Goal: Transaction & Acquisition: Book appointment/travel/reservation

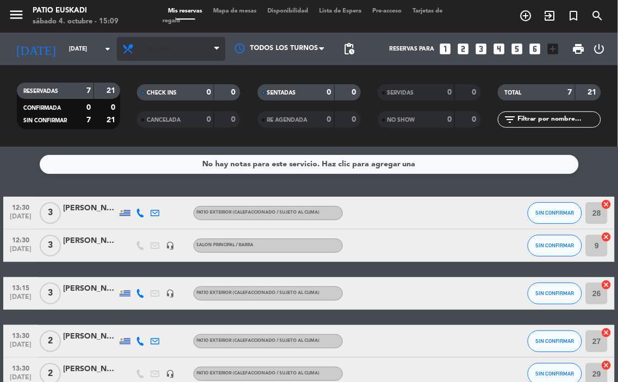
click at [136, 50] on icon at bounding box center [130, 49] width 16 height 13
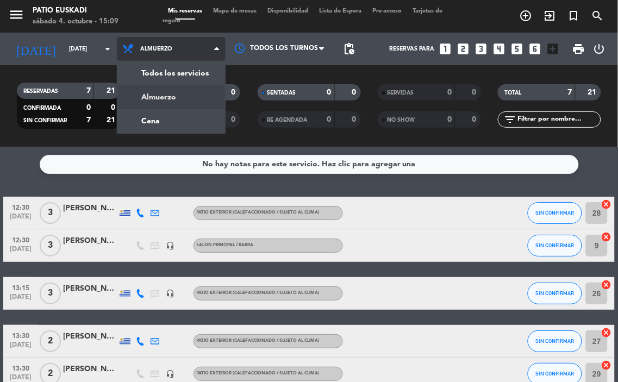
click at [154, 123] on div "menu Patio Euskadi [DATE] 4. octubre - 15:09 Mis reservas Mapa de mesas Disponi…" at bounding box center [309, 73] width 618 height 147
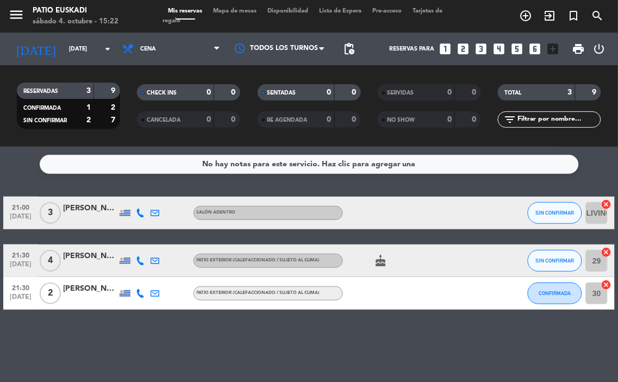
click at [465, 49] on icon "looks_two" at bounding box center [463, 49] width 14 height 14
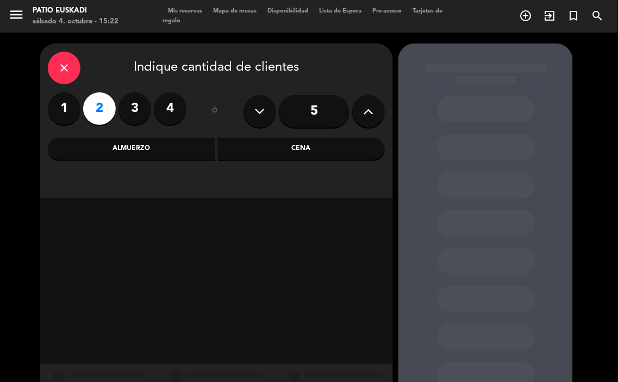
click at [330, 145] on div "Cena" at bounding box center [301, 149] width 167 height 22
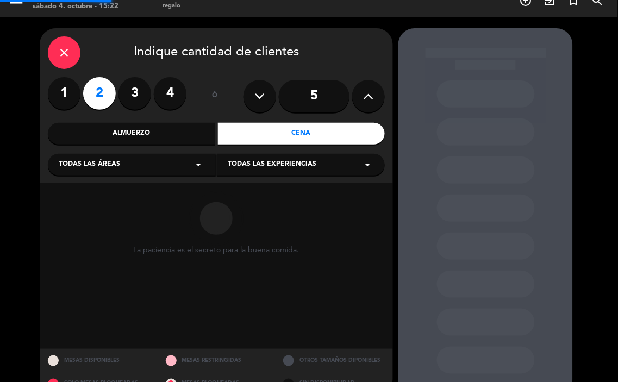
scroll to position [39, 0]
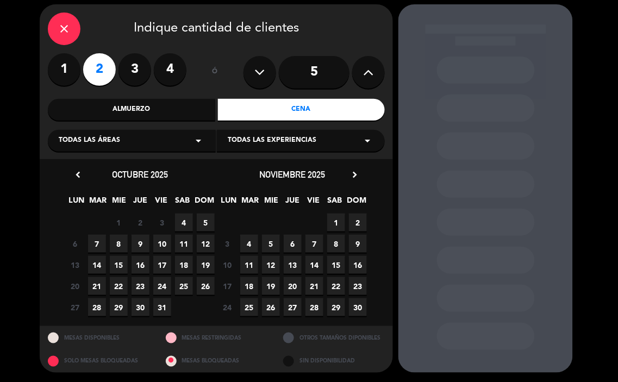
click at [181, 229] on span "4" at bounding box center [184, 223] width 18 height 18
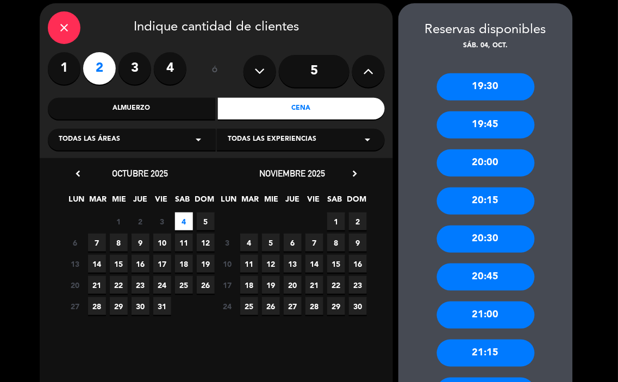
scroll to position [207, 0]
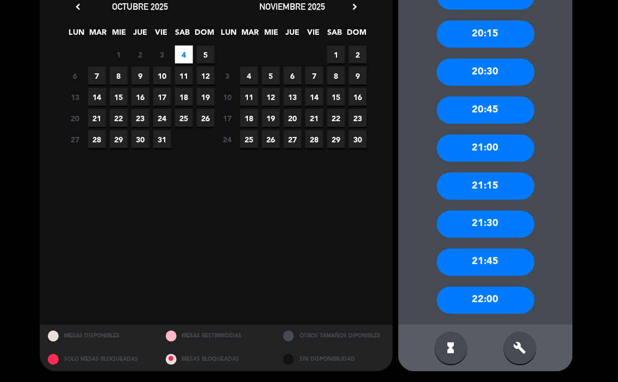
click at [491, 301] on div "22:00" at bounding box center [486, 300] width 98 height 27
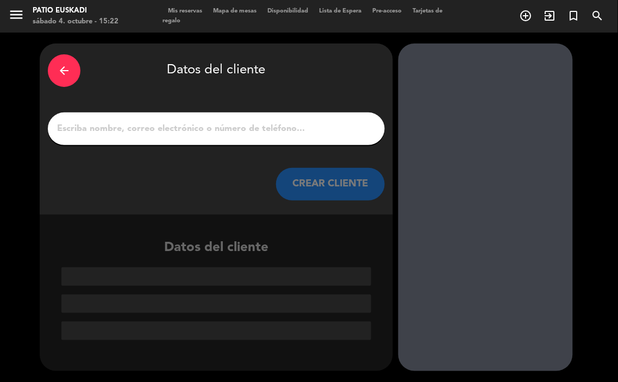
click at [197, 126] on input "1" at bounding box center [216, 128] width 321 height 15
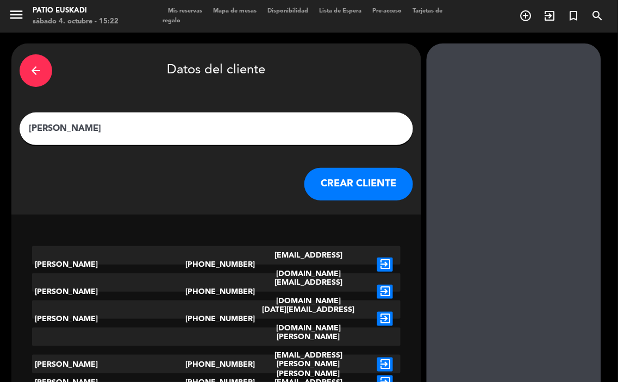
type input "[PERSON_NAME]"
click at [356, 172] on button "CREAR CLIENTE" at bounding box center [358, 184] width 109 height 33
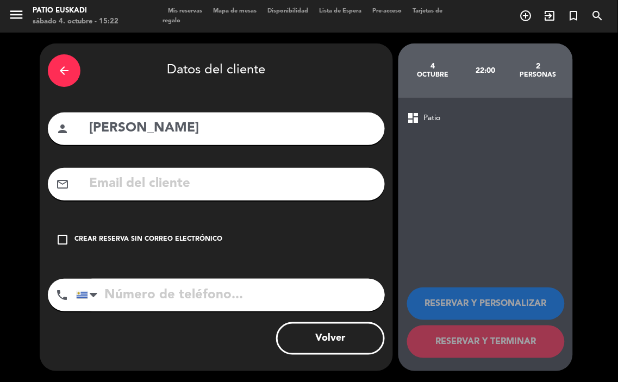
click at [178, 232] on div "check_box_outline_blank Crear reserva sin correo electrónico" at bounding box center [216, 239] width 337 height 33
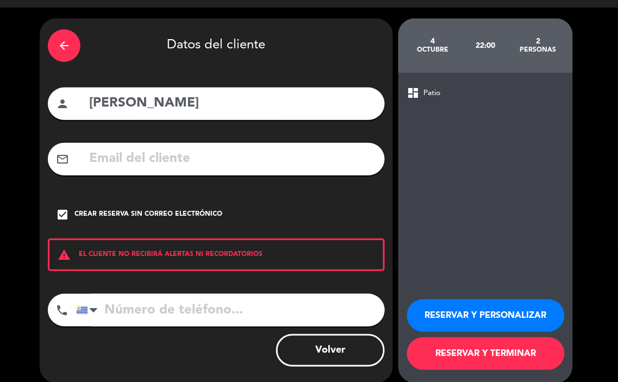
scroll to position [36, 0]
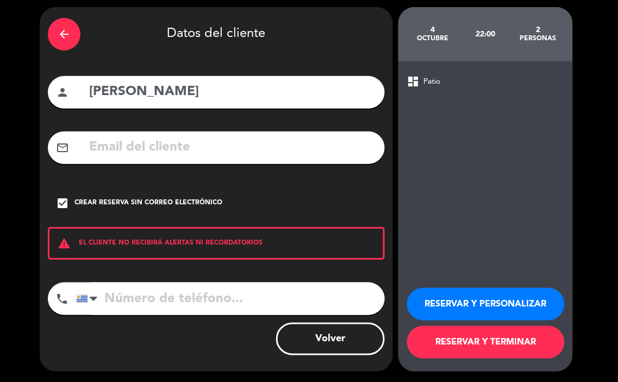
click at [213, 301] on input "tel" at bounding box center [230, 299] width 309 height 33
type input "099734689"
click at [428, 304] on button "RESERVAR Y PERSONALIZAR" at bounding box center [486, 304] width 158 height 33
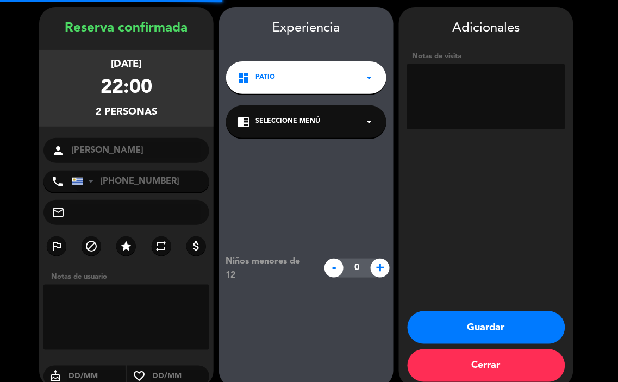
scroll to position [43, 0]
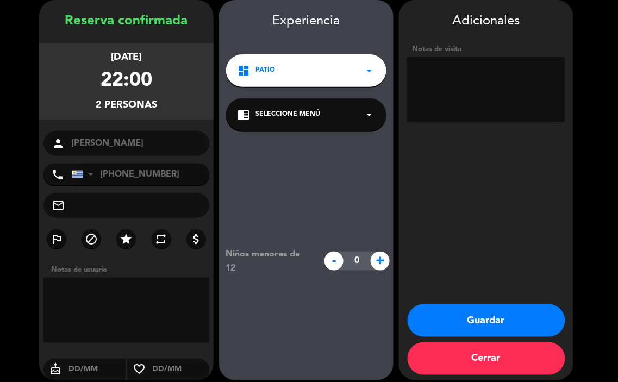
click at [296, 74] on div "dashboard Patio arrow_drop_down" at bounding box center [306, 70] width 160 height 33
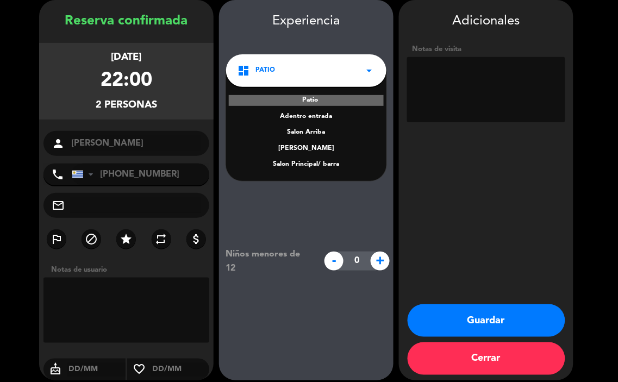
click at [312, 167] on div "Salon Principal/ barra" at bounding box center [306, 164] width 139 height 11
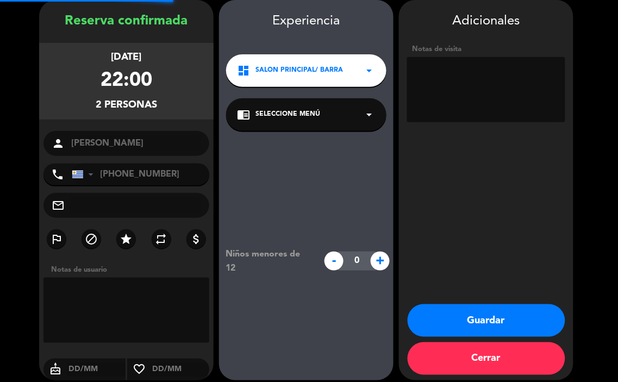
drag, startPoint x: 287, startPoint y: 112, endPoint x: 290, endPoint y: 120, distance: 8.1
click at [289, 111] on span "Seleccione Menú" at bounding box center [287, 114] width 65 height 11
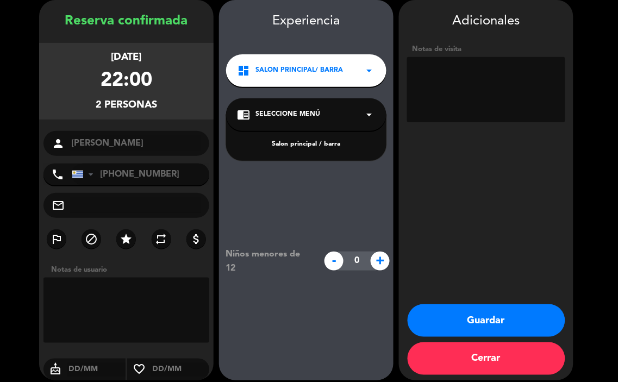
click at [296, 150] on div "Salon principal / barra" at bounding box center [306, 138] width 160 height 46
click at [301, 138] on div "Salon principal / barra" at bounding box center [306, 138] width 160 height 46
click at [302, 139] on div "Salon principal / barra" at bounding box center [306, 144] width 139 height 11
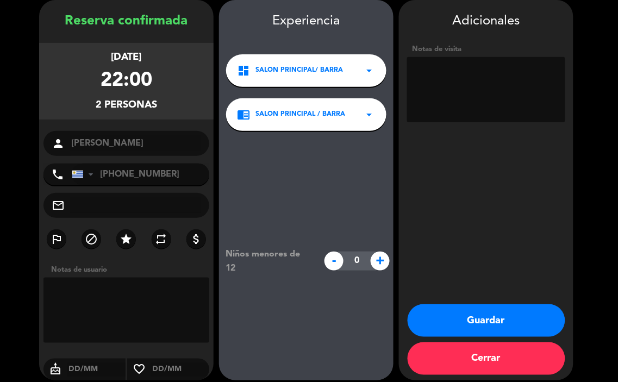
click at [511, 314] on button "Guardar" at bounding box center [487, 320] width 158 height 33
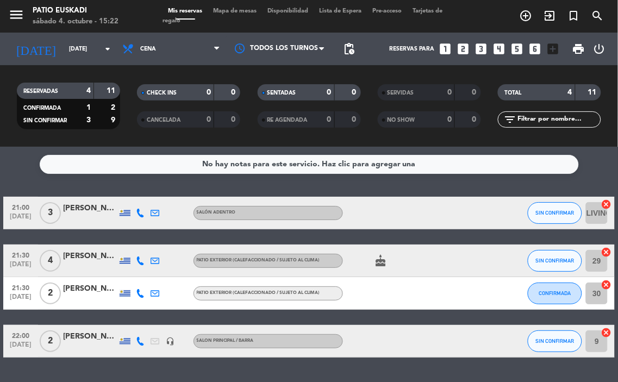
click at [465, 44] on icon "looks_two" at bounding box center [463, 49] width 14 height 14
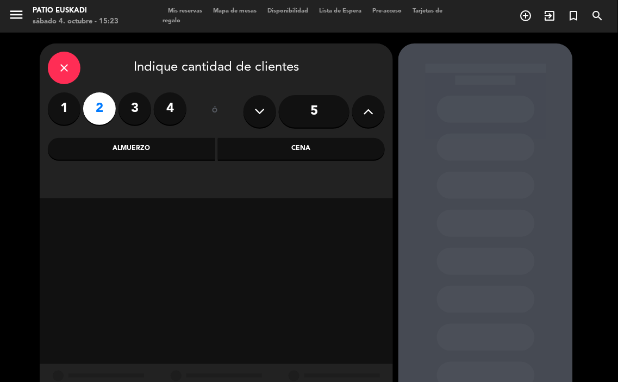
click at [317, 158] on div "Cena" at bounding box center [301, 149] width 167 height 22
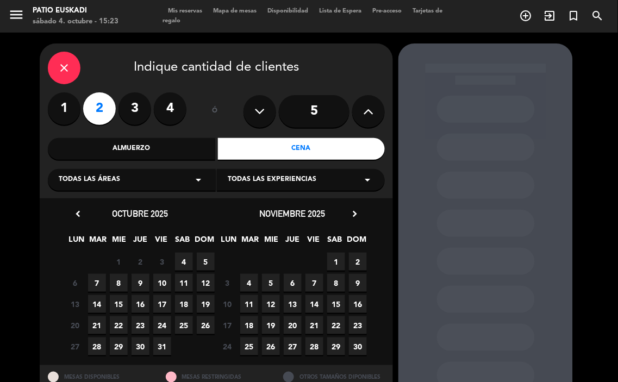
click at [183, 266] on span "4" at bounding box center [184, 262] width 18 height 18
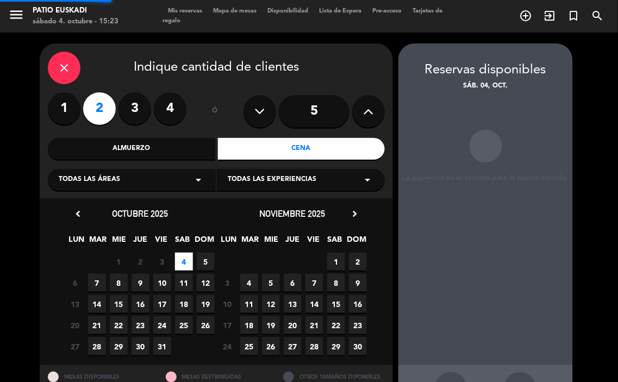
scroll to position [40, 0]
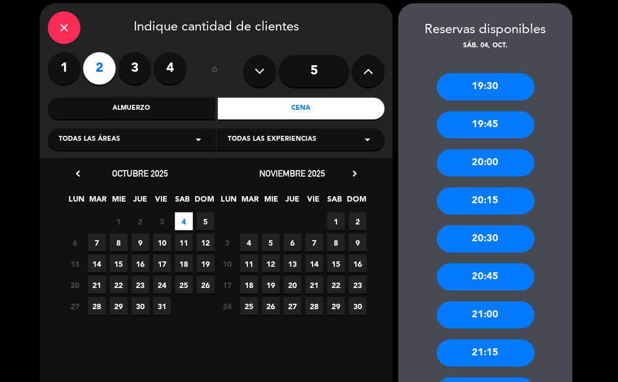
click at [491, 231] on div "20:30" at bounding box center [486, 239] width 98 height 27
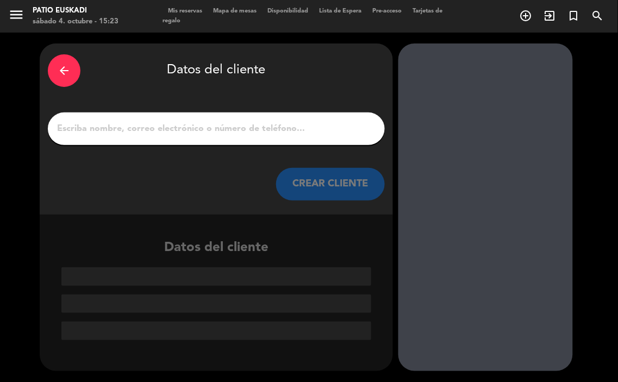
scroll to position [0, 0]
click at [306, 134] on input "1" at bounding box center [216, 128] width 321 height 15
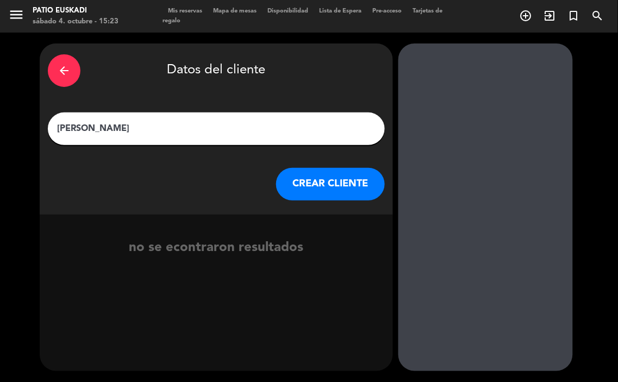
type input "[PERSON_NAME]"
click at [341, 185] on button "CREAR CLIENTE" at bounding box center [330, 184] width 109 height 33
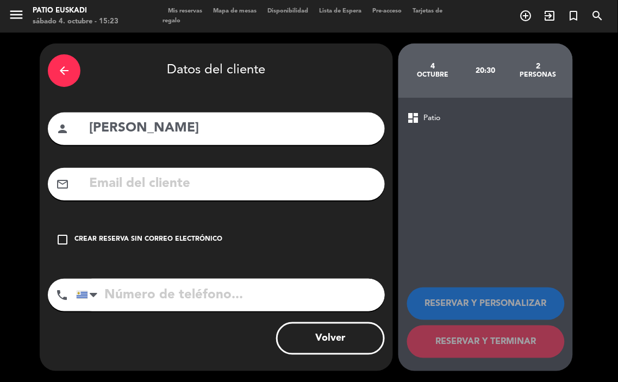
click at [210, 240] on div "Crear reserva sin correo electrónico" at bounding box center [148, 239] width 148 height 11
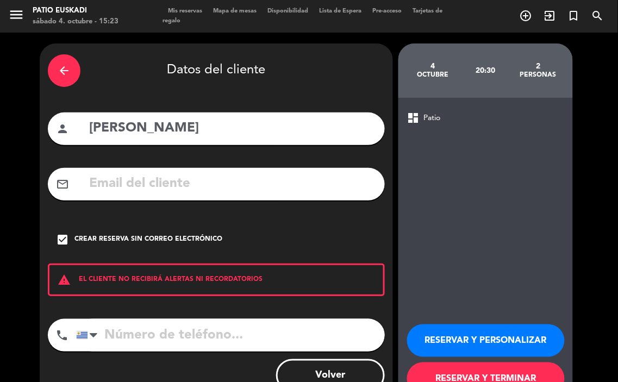
click at [238, 337] on input "tel" at bounding box center [230, 335] width 309 height 33
click at [459, 326] on button "RESERVAR Y PERSONALIZAR" at bounding box center [486, 340] width 158 height 33
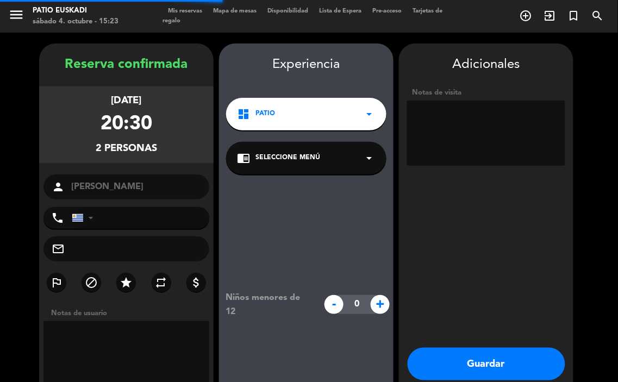
scroll to position [43, 0]
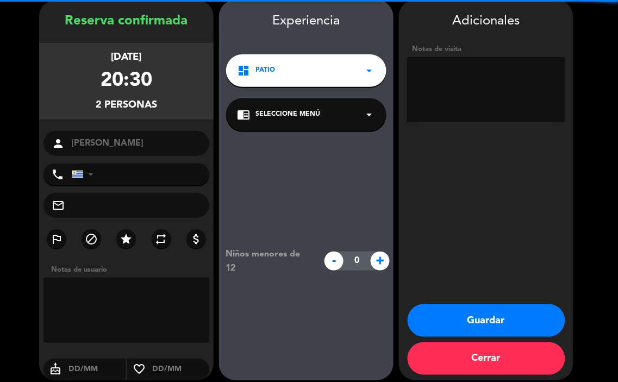
drag, startPoint x: 302, startPoint y: 68, endPoint x: 302, endPoint y: 77, distance: 8.7
click at [302, 77] on div "dashboard Patio arrow_drop_down" at bounding box center [306, 70] width 160 height 33
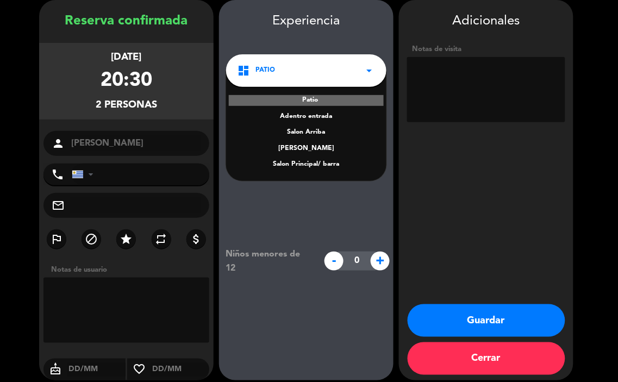
drag, startPoint x: 328, startPoint y: 163, endPoint x: 330, endPoint y: 134, distance: 28.9
click at [330, 153] on div "Patio Adentro entrada Salon Arriba Adelante vereda Salon Principal/ barra" at bounding box center [306, 126] width 160 height 110
click at [441, 70] on textarea at bounding box center [486, 89] width 158 height 65
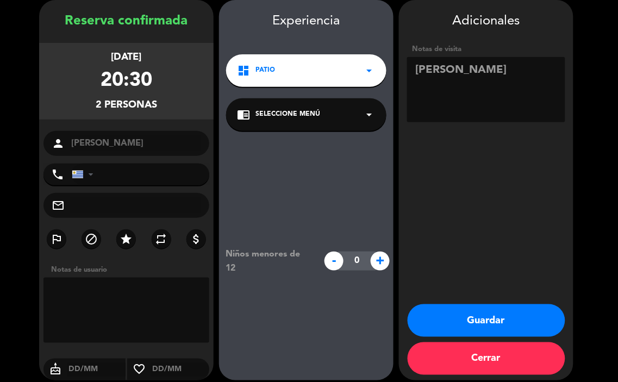
type textarea "[PERSON_NAME]"
click at [534, 317] on button "Guardar" at bounding box center [487, 320] width 158 height 33
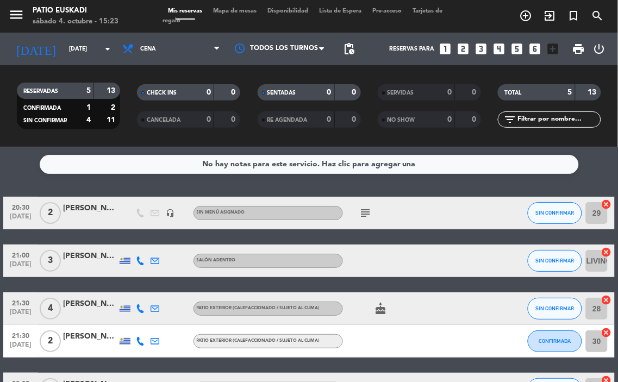
click at [466, 46] on icon "looks_two" at bounding box center [463, 49] width 14 height 14
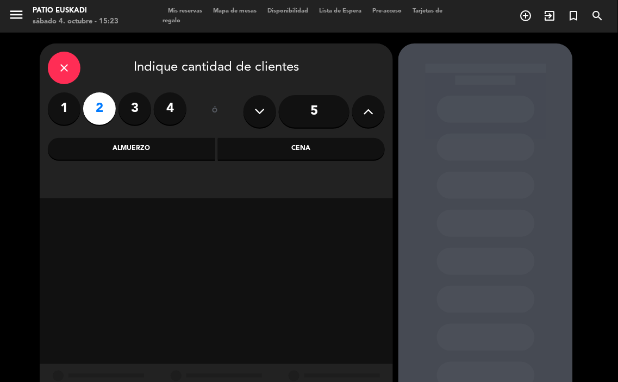
click at [297, 145] on div "Cena" at bounding box center [301, 149] width 167 height 22
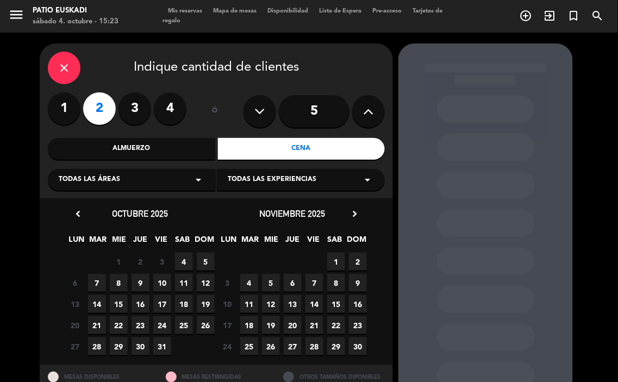
click at [188, 261] on span "4" at bounding box center [184, 262] width 18 height 18
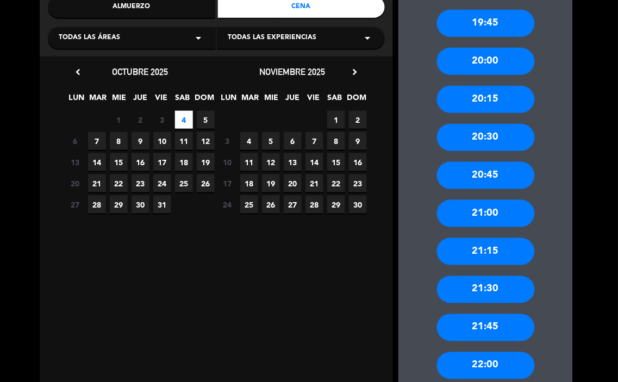
scroll to position [207, 0]
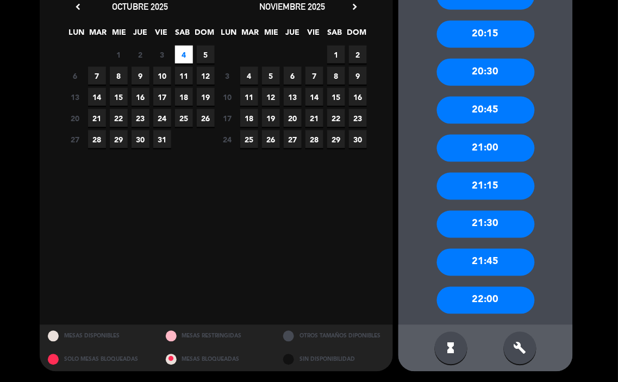
click at [478, 287] on div "22:00" at bounding box center [486, 300] width 98 height 27
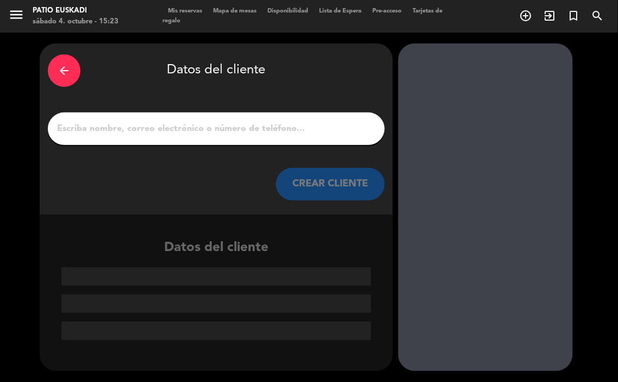
click at [259, 127] on input "1" at bounding box center [216, 128] width 321 height 15
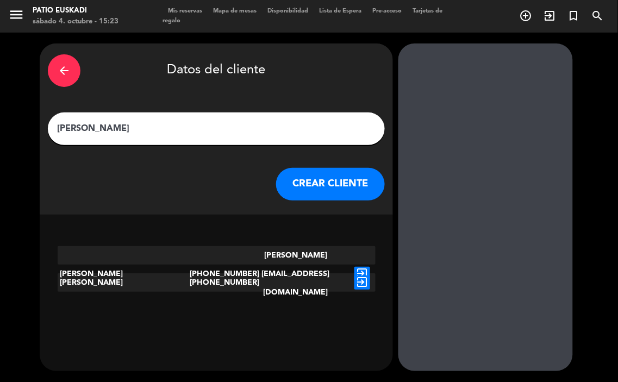
type input "[PERSON_NAME]"
click at [343, 172] on button "CREAR CLIENTE" at bounding box center [330, 184] width 109 height 33
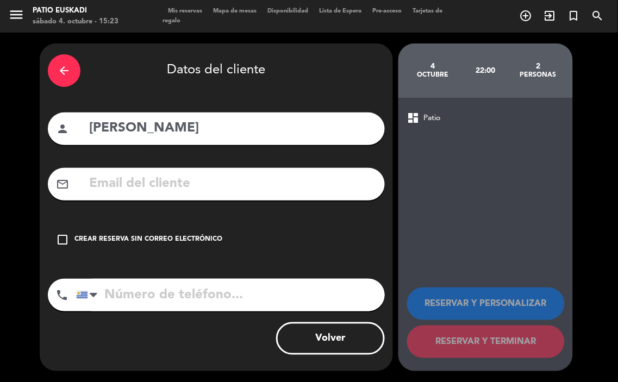
click at [165, 232] on div "check_box_outline_blank Crear reserva sin correo electrónico" at bounding box center [216, 239] width 337 height 33
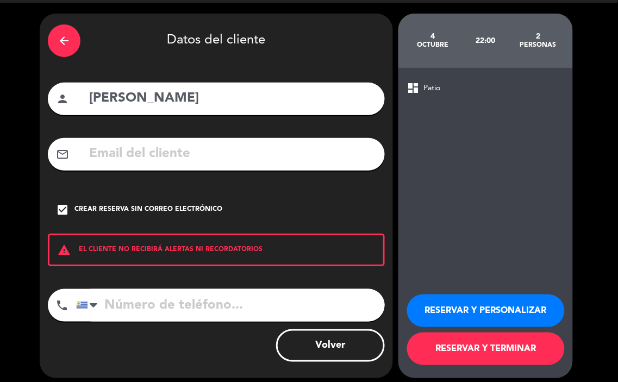
scroll to position [36, 0]
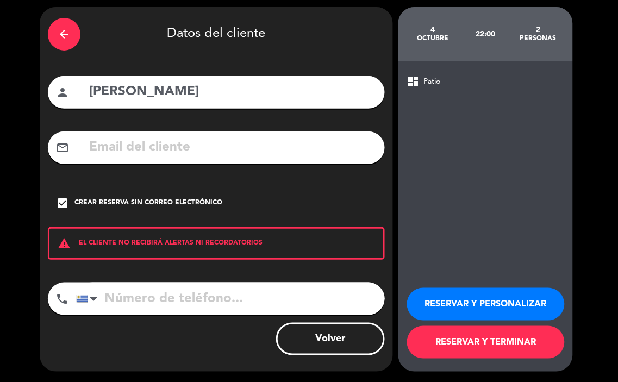
click at [220, 295] on input "tel" at bounding box center [230, 299] width 309 height 33
type input "099768212"
click at [506, 299] on button "RESERVAR Y PERSONALIZAR" at bounding box center [486, 304] width 158 height 33
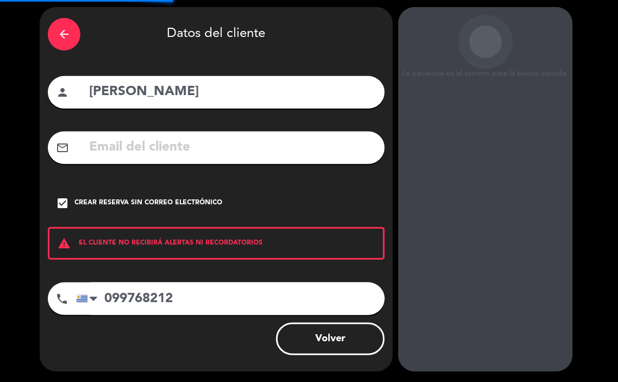
scroll to position [43, 0]
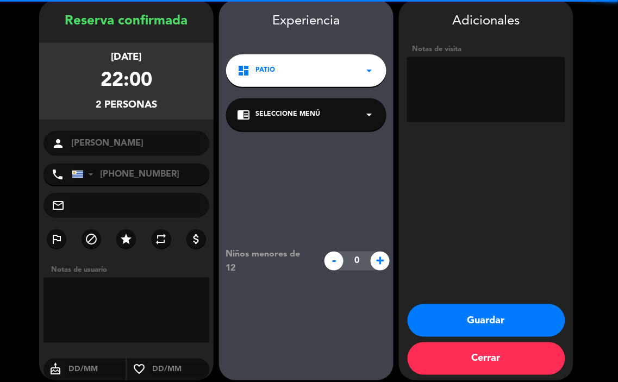
click at [366, 69] on icon "arrow_drop_down" at bounding box center [369, 70] width 13 height 13
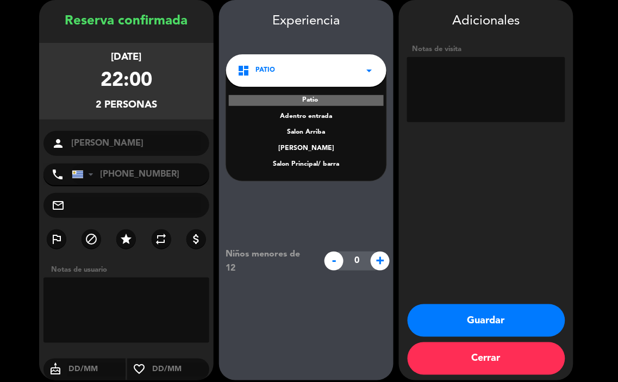
click at [459, 123] on div "Notas de visita" at bounding box center [486, 84] width 158 height 83
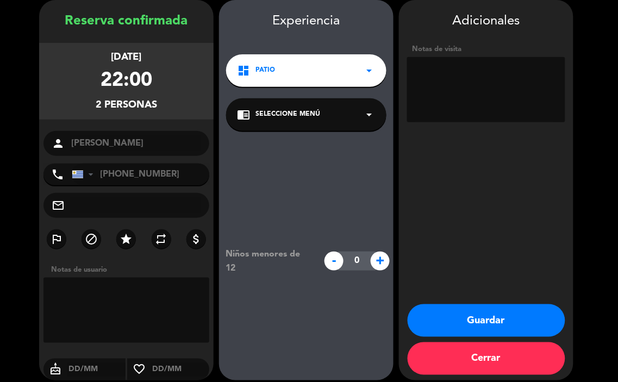
click at [325, 110] on div "chrome_reader_mode Seleccione Menú arrow_drop_down" at bounding box center [306, 114] width 160 height 33
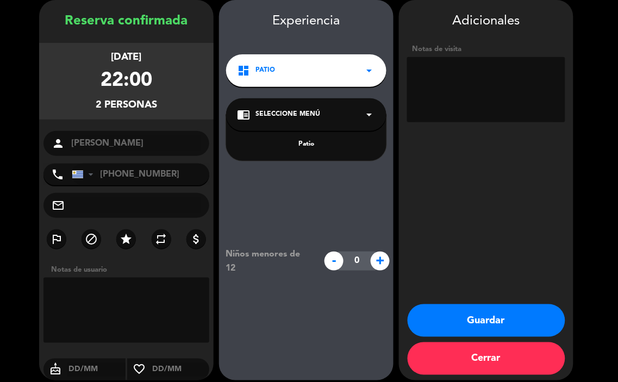
click at [355, 145] on div "Patio" at bounding box center [306, 144] width 139 height 11
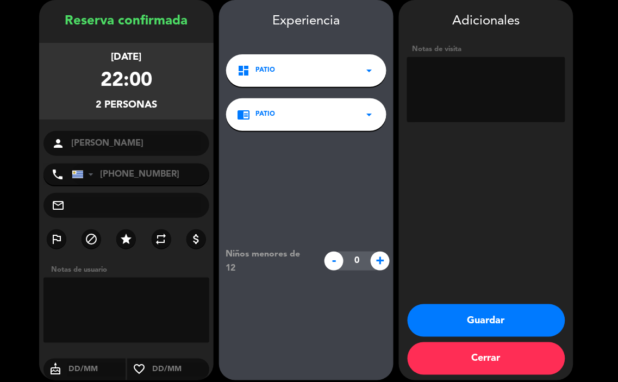
click at [474, 75] on textarea at bounding box center [486, 89] width 158 height 65
click at [550, 306] on button "Guardar" at bounding box center [487, 320] width 158 height 33
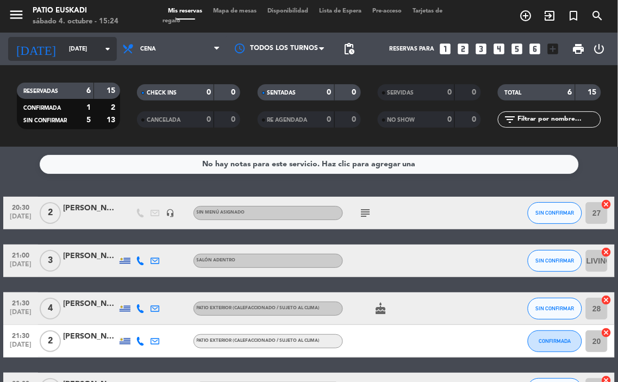
click at [107, 46] on icon "arrow_drop_down" at bounding box center [107, 48] width 13 height 13
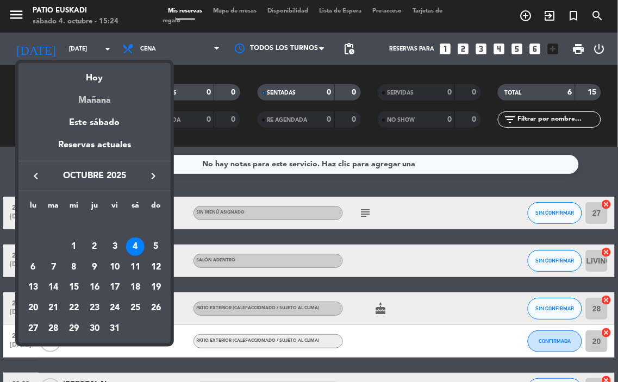
click at [83, 102] on div "Mañana" at bounding box center [94, 96] width 152 height 22
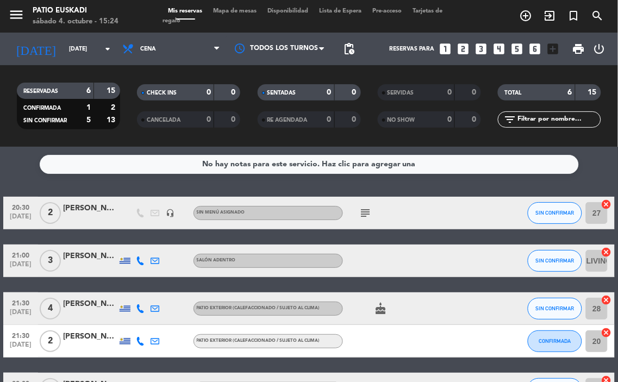
type input "[DATE]"
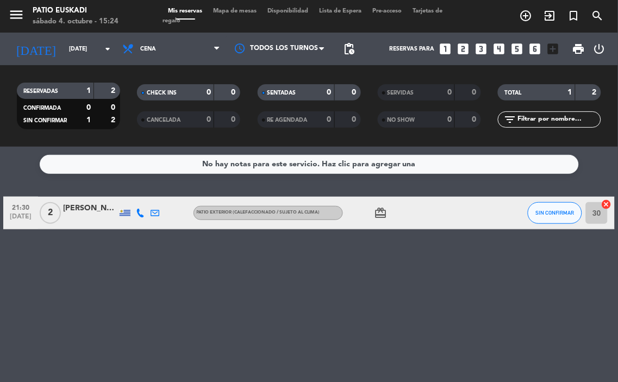
click at [530, 49] on icon "looks_6" at bounding box center [535, 49] width 14 height 14
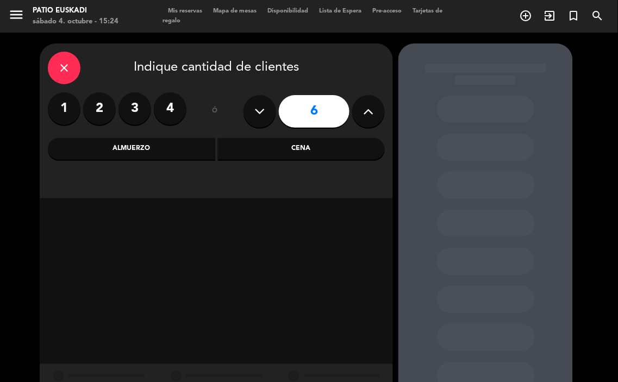
click at [377, 107] on button at bounding box center [368, 111] width 33 height 33
type input "7"
click at [305, 149] on div "Cena" at bounding box center [301, 149] width 167 height 22
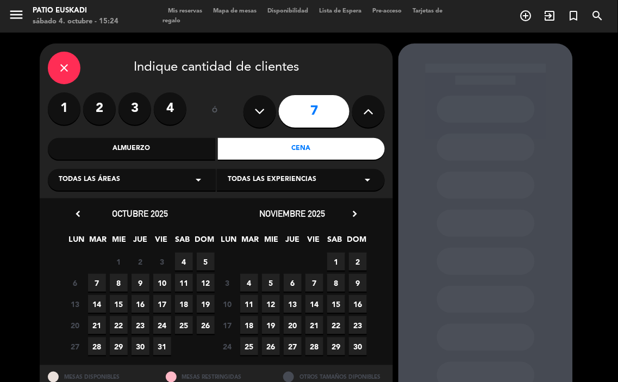
click at [204, 263] on span "5" at bounding box center [206, 262] width 18 height 18
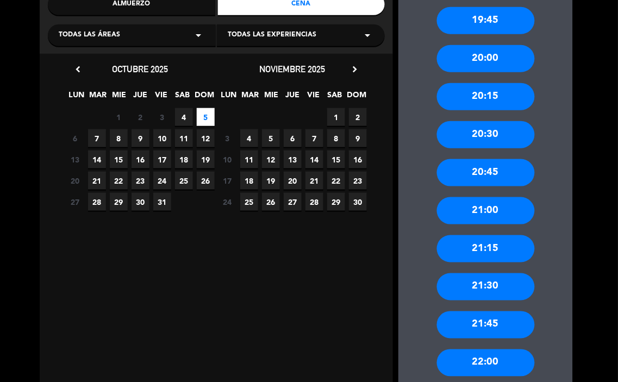
scroll to position [26, 0]
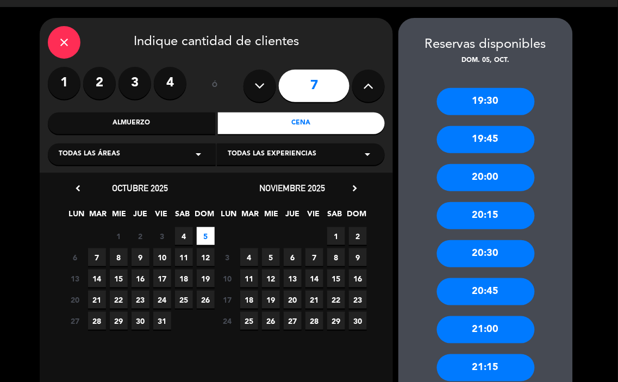
drag, startPoint x: 520, startPoint y: 216, endPoint x: 414, endPoint y: 185, distance: 110.3
click at [497, 209] on div "20:15" at bounding box center [486, 215] width 98 height 27
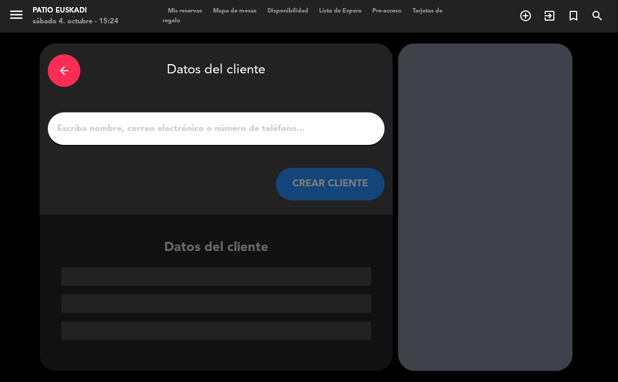
click at [291, 127] on input "1" at bounding box center [216, 128] width 321 height 15
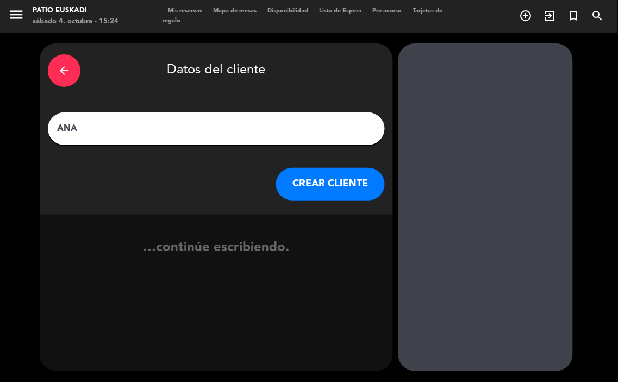
type input "ANA"
click at [351, 194] on button "CREAR CLIENTE" at bounding box center [330, 184] width 109 height 33
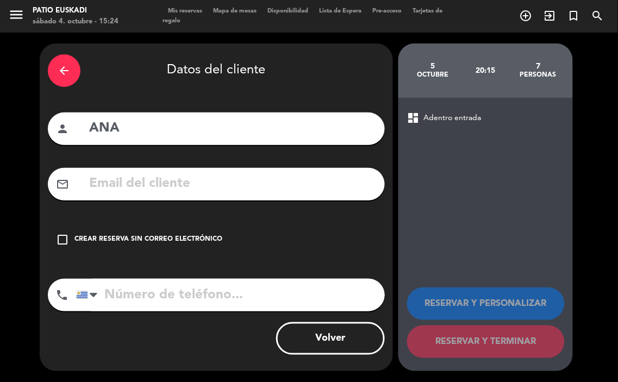
click at [128, 229] on div "check_box_outline_blank Crear reserva sin correo electrónico" at bounding box center [216, 239] width 337 height 33
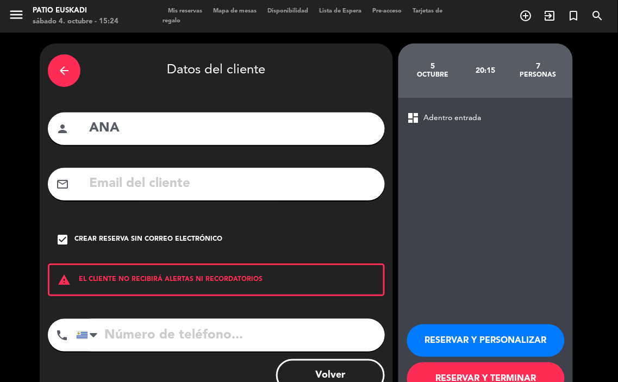
drag, startPoint x: 194, startPoint y: 329, endPoint x: 194, endPoint y: 318, distance: 10.9
click at [194, 321] on input "tel" at bounding box center [230, 335] width 309 height 33
type input "092741888"
click at [462, 333] on button "RESERVAR Y PERSONALIZAR" at bounding box center [486, 340] width 158 height 33
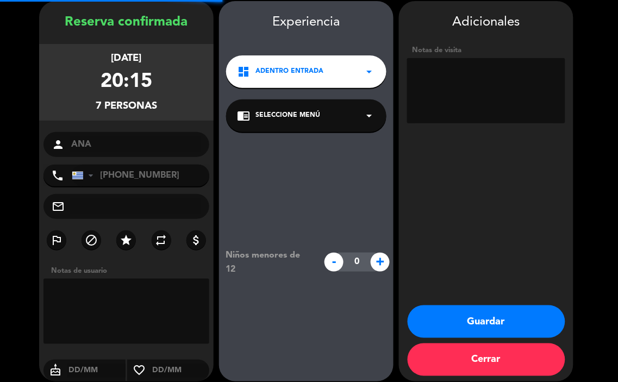
scroll to position [43, 0]
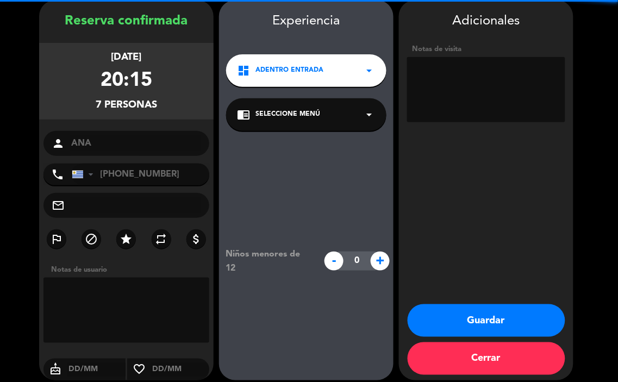
click at [286, 61] on div "dashboard Adentro entrada arrow_drop_down" at bounding box center [306, 70] width 160 height 33
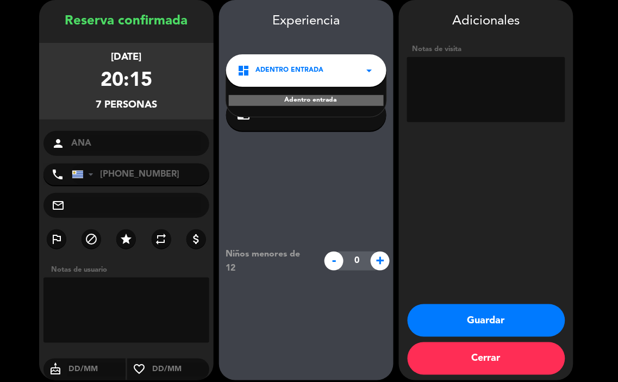
click at [549, 68] on textarea at bounding box center [486, 89] width 158 height 65
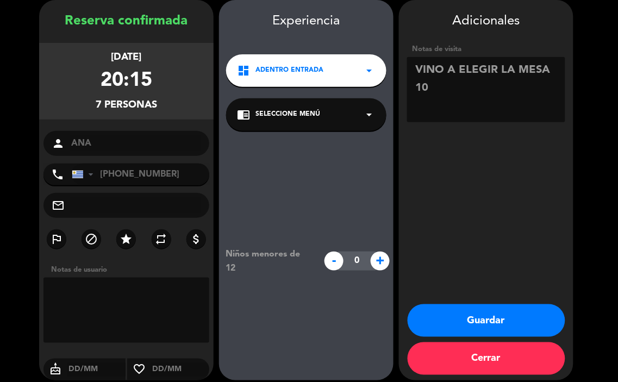
type textarea "VINO A ELEGIR LA MESA 10"
click at [525, 322] on button "Guardar" at bounding box center [487, 320] width 158 height 33
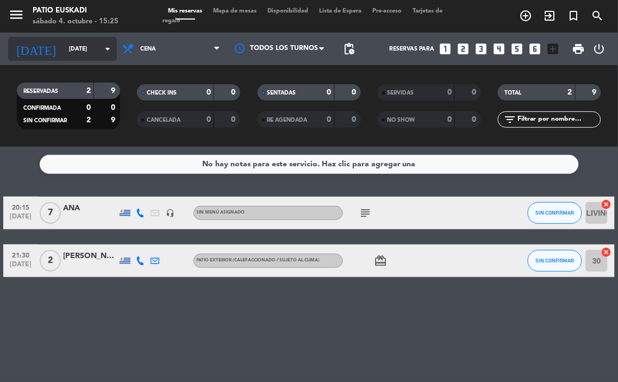
click at [104, 50] on icon "arrow_drop_down" at bounding box center [107, 48] width 13 height 13
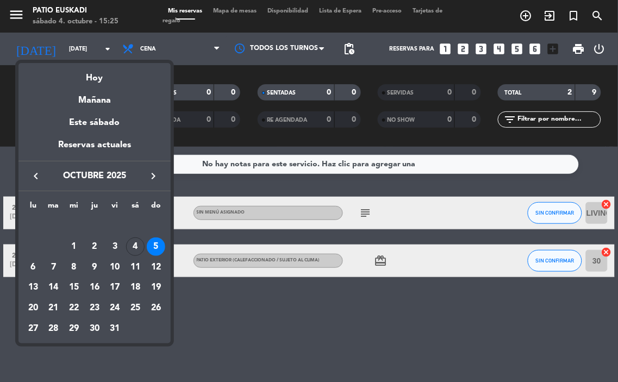
click at [171, 47] on div at bounding box center [309, 191] width 618 height 382
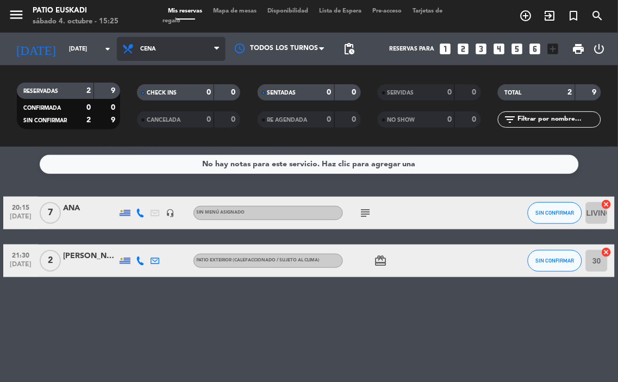
click at [176, 45] on span "Cena" at bounding box center [171, 49] width 109 height 24
click at [216, 88] on div "menu Patio Euskadi [DATE] 4. octubre - 15:25 Mis reservas Mapa de mesas Disponi…" at bounding box center [309, 73] width 618 height 147
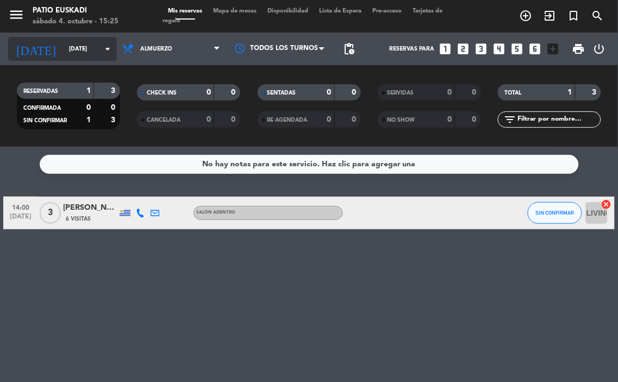
click at [64, 52] on input "[DATE]" at bounding box center [104, 48] width 80 height 17
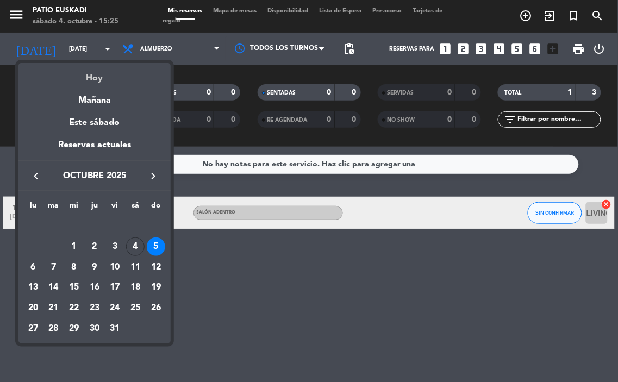
click at [74, 85] on div "Hoy" at bounding box center [94, 74] width 152 height 22
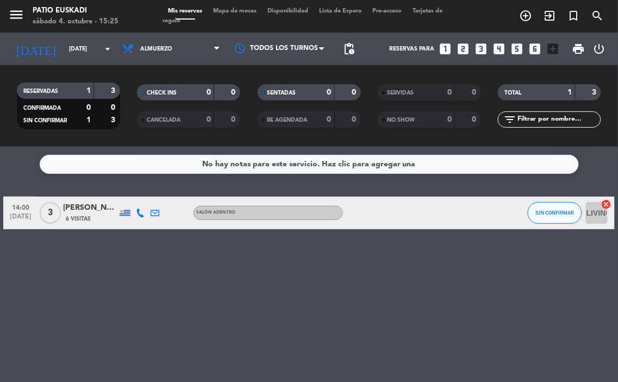
type input "[DATE]"
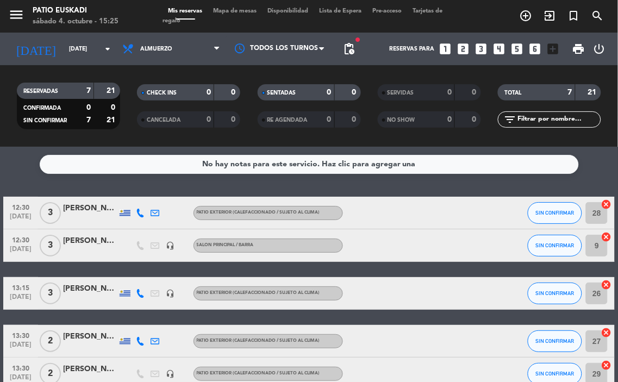
click at [175, 42] on span "Almuerzo" at bounding box center [171, 49] width 109 height 24
click at [179, 117] on div "menu Patio Euskadi [DATE] 4. octubre - 15:25 Mis reservas Mapa de mesas Disponi…" at bounding box center [309, 73] width 618 height 147
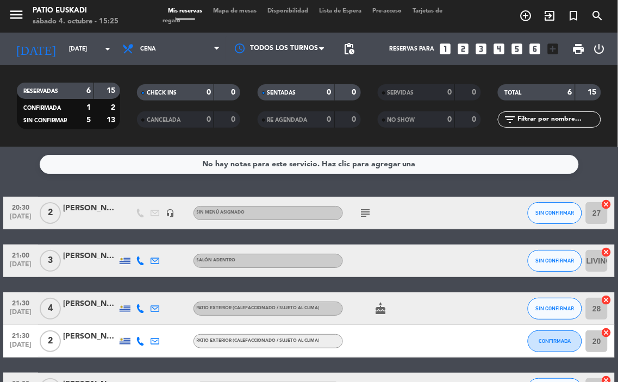
click at [365, 210] on icon "subject" at bounding box center [365, 213] width 13 height 13
click at [464, 49] on icon "looks_two" at bounding box center [463, 49] width 14 height 14
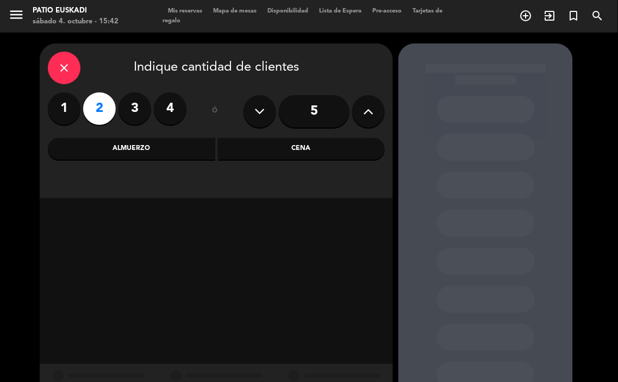
click at [268, 154] on div "Cena" at bounding box center [301, 149] width 167 height 22
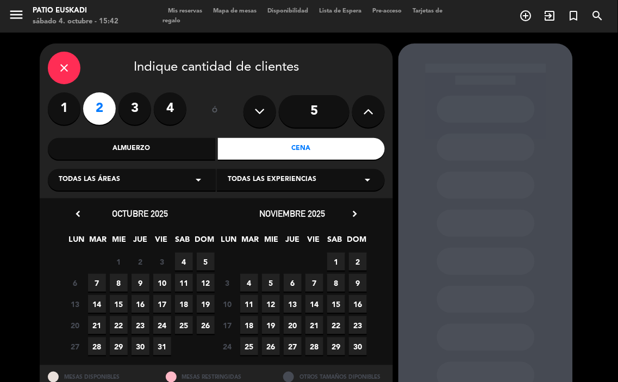
click at [188, 258] on span "4" at bounding box center [184, 262] width 18 height 18
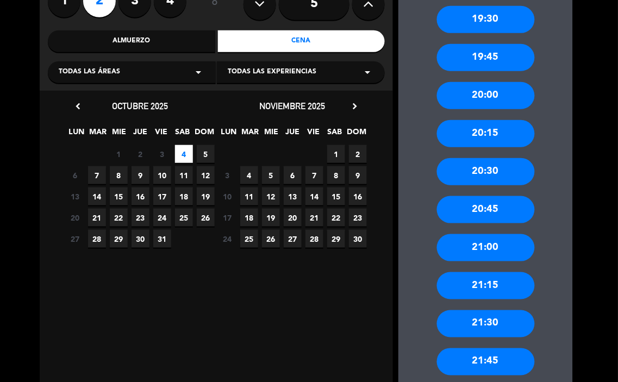
scroll to position [161, 0]
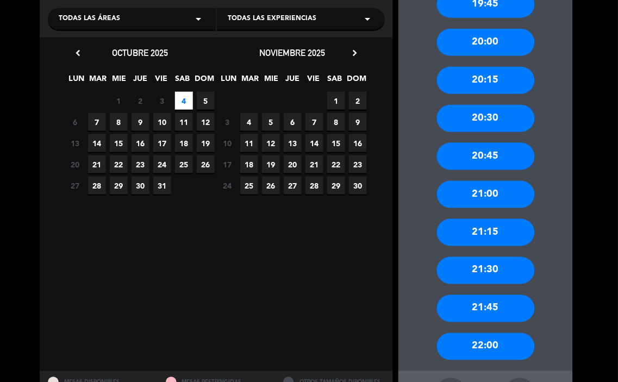
click at [491, 278] on div "21:30" at bounding box center [486, 270] width 98 height 27
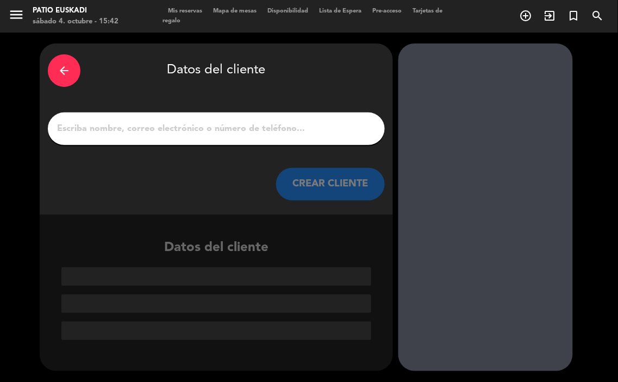
click at [189, 154] on div "arrow_back Datos del cliente CREAR CLIENTE" at bounding box center [216, 128] width 353 height 171
click at [162, 127] on input "1" at bounding box center [216, 128] width 321 height 15
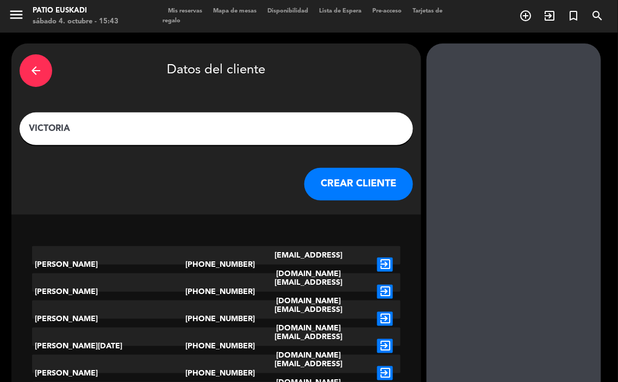
type input "VICTORIA"
drag, startPoint x: 322, startPoint y: 187, endPoint x: 315, endPoint y: 189, distance: 6.9
click at [315, 189] on button "CREAR CLIENTE" at bounding box center [358, 184] width 109 height 33
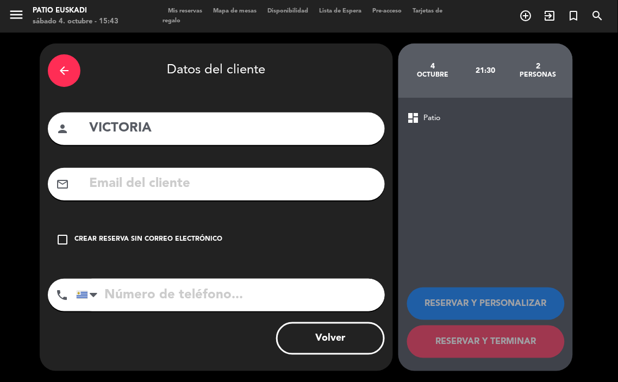
click at [138, 235] on div "Crear reserva sin correo electrónico" at bounding box center [148, 239] width 148 height 11
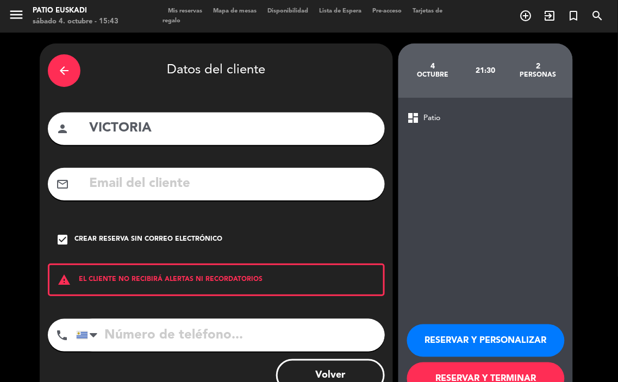
click at [176, 336] on input "tel" at bounding box center [230, 335] width 309 height 33
type input "091410005"
click at [455, 346] on button "RESERVAR Y PERSONALIZAR" at bounding box center [486, 340] width 158 height 33
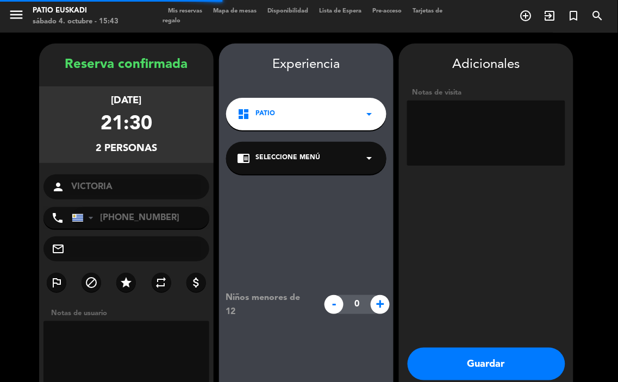
scroll to position [43, 0]
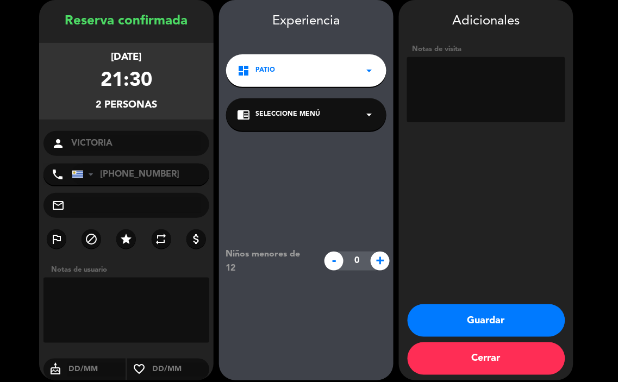
click at [364, 80] on div "dashboard Patio arrow_drop_down" at bounding box center [306, 70] width 160 height 33
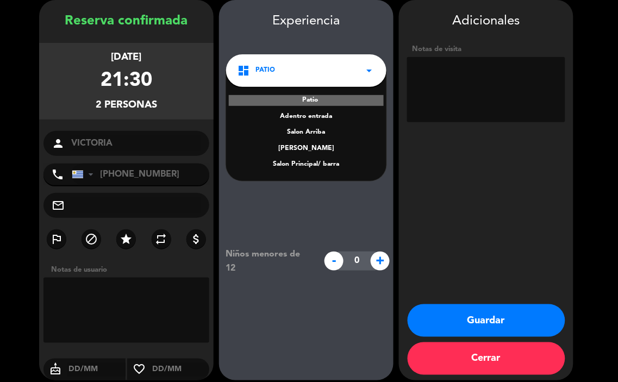
click at [347, 159] on div "Salon Principal/ barra" at bounding box center [306, 164] width 139 height 11
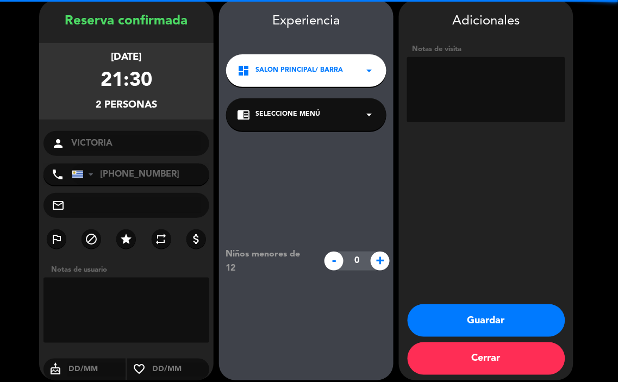
click at [338, 122] on div "chrome_reader_mode Seleccione Menú arrow_drop_down" at bounding box center [306, 114] width 160 height 33
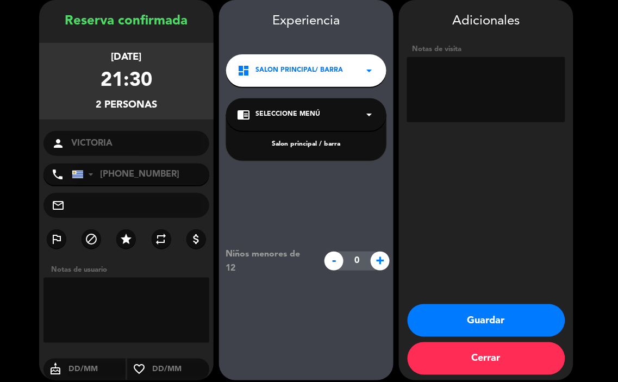
click at [340, 145] on div "Salon principal / barra" at bounding box center [306, 144] width 139 height 11
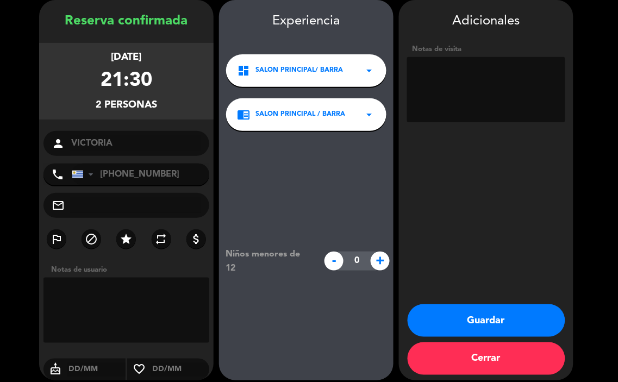
click at [526, 313] on button "Guardar" at bounding box center [487, 320] width 158 height 33
